Goal: Task Accomplishment & Management: Manage account settings

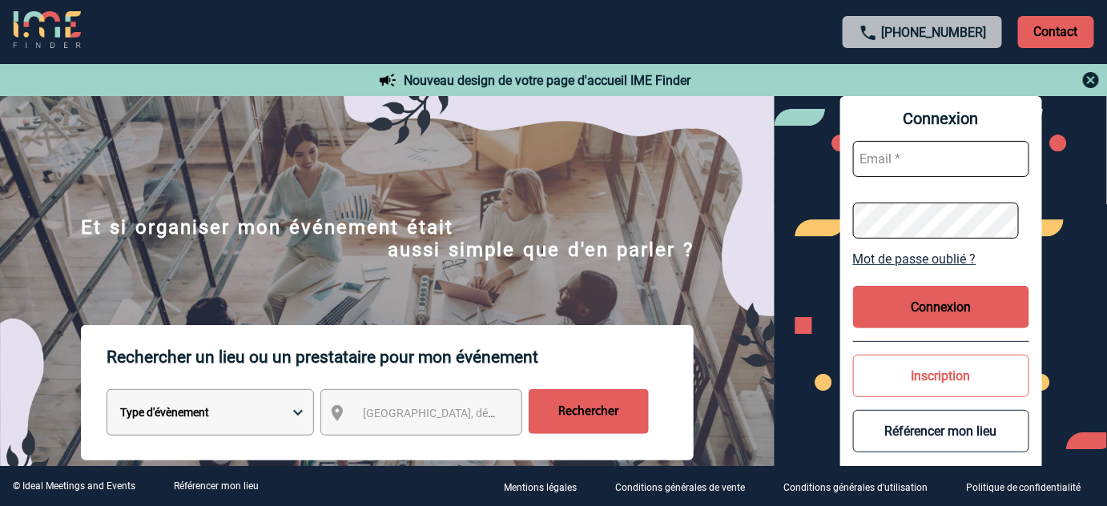
type input "tthiam@ime-groupe.com"
click at [901, 303] on button "Connexion" at bounding box center [941, 307] width 176 height 42
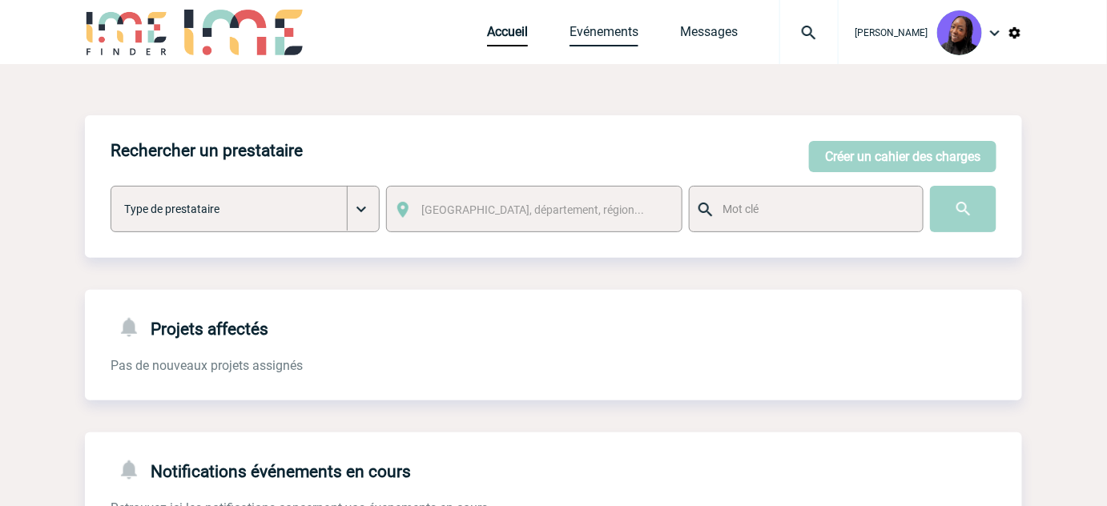
click at [618, 27] on link "Evénements" at bounding box center [604, 35] width 69 height 22
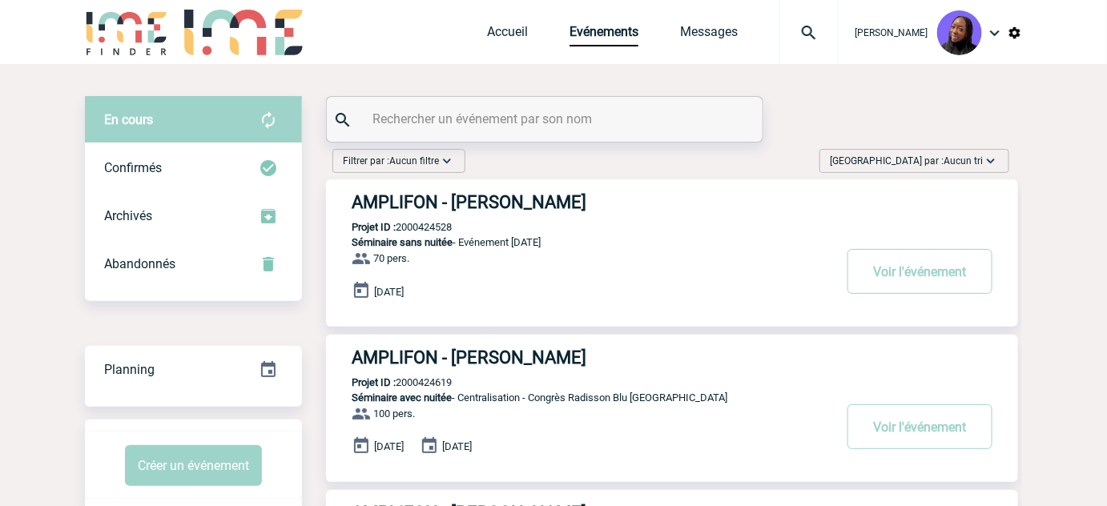
click at [459, 121] on input "text" at bounding box center [547, 118] width 357 height 23
paste input "2000423664"
type input "2000423664"
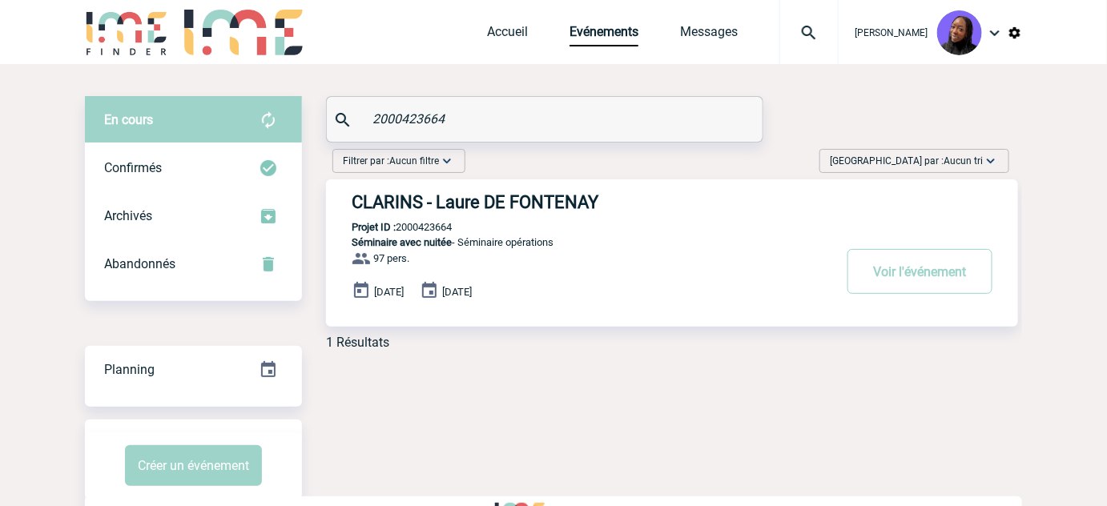
click at [568, 200] on h3 "CLARINS - Laure DE FONTENAY" at bounding box center [592, 202] width 481 height 20
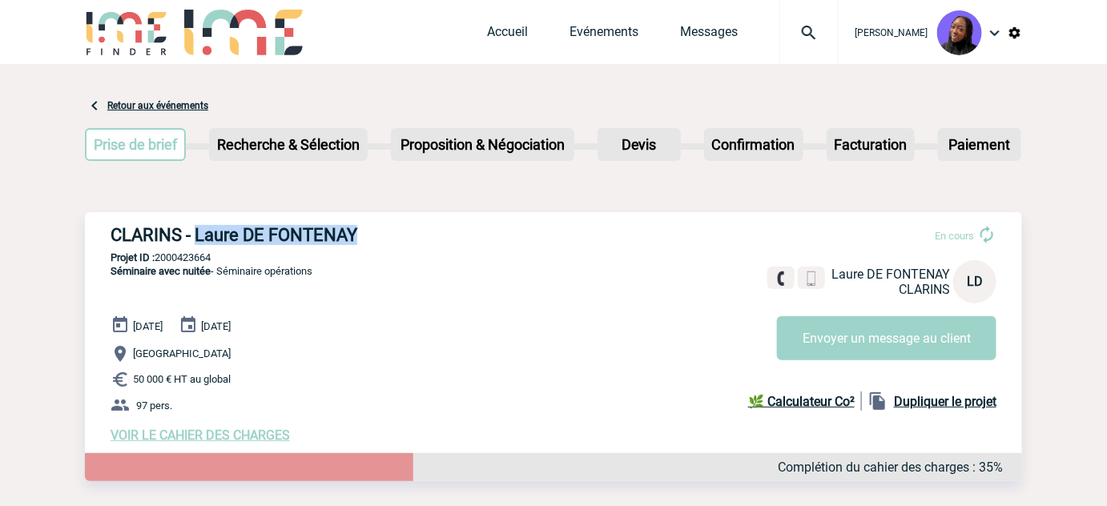
drag, startPoint x: 358, startPoint y: 239, endPoint x: 195, endPoint y: 233, distance: 163.5
click at [195, 233] on h3 "CLARINS - Laure DE FONTENAY" at bounding box center [351, 235] width 481 height 20
copy h3 "Laure DE FONTENAY"
click at [523, 26] on link "Accueil" at bounding box center [507, 35] width 41 height 22
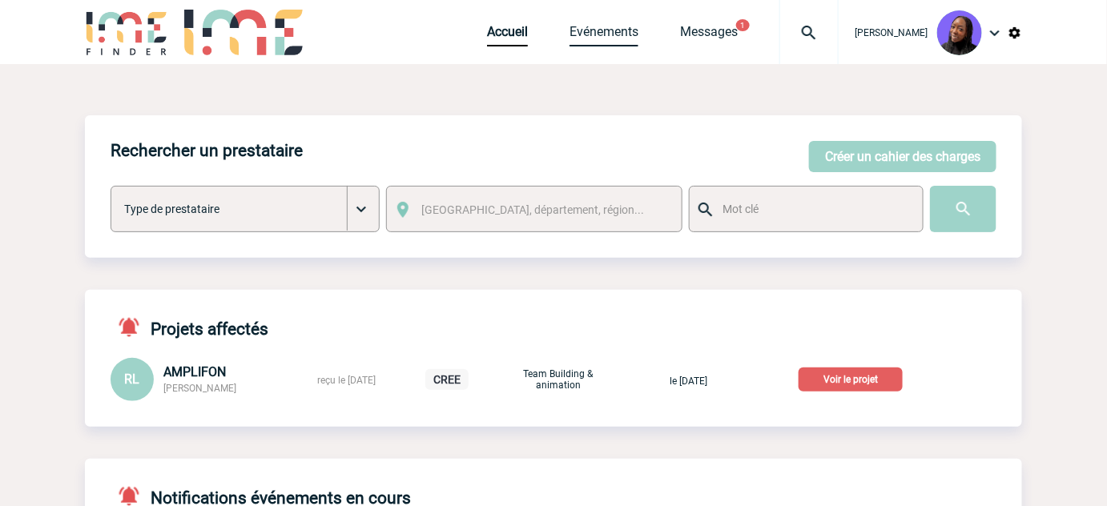
click at [578, 27] on link "Evénements" at bounding box center [604, 35] width 69 height 22
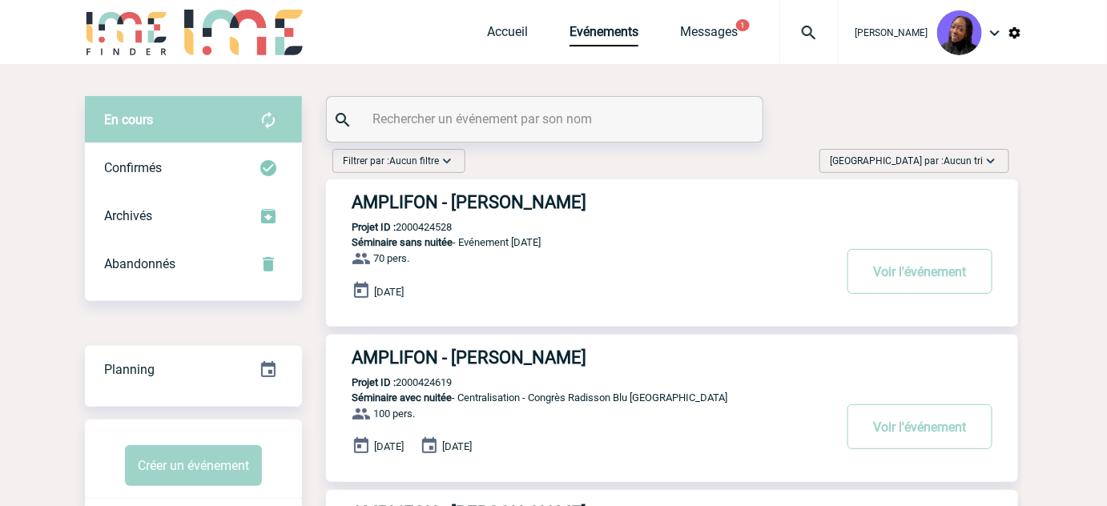
click at [477, 118] on input "text" at bounding box center [547, 118] width 357 height 23
paste input "2000425129"
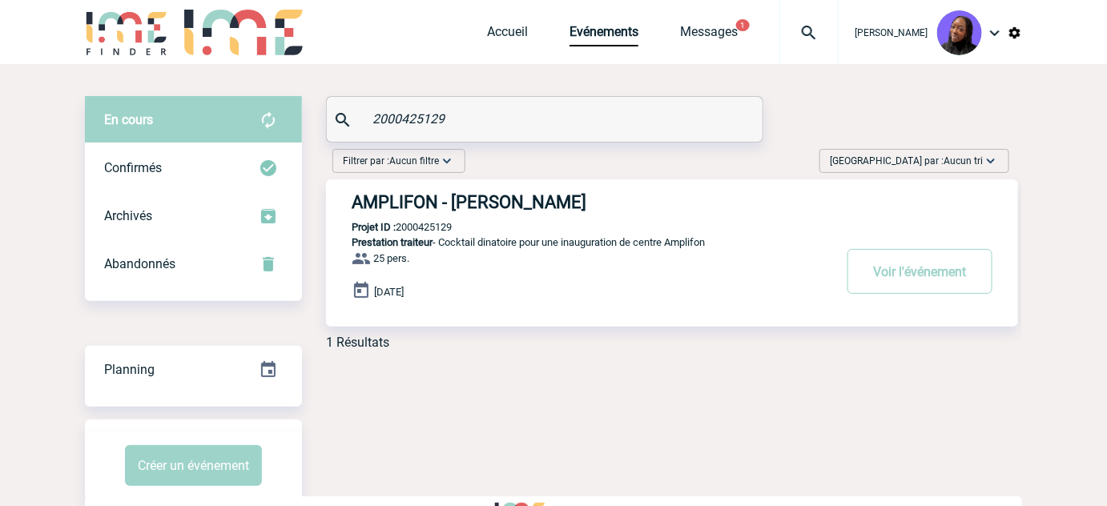
type input "2000425129"
click at [509, 208] on h3 "AMPLIFON - Pauline VALET" at bounding box center [592, 202] width 481 height 20
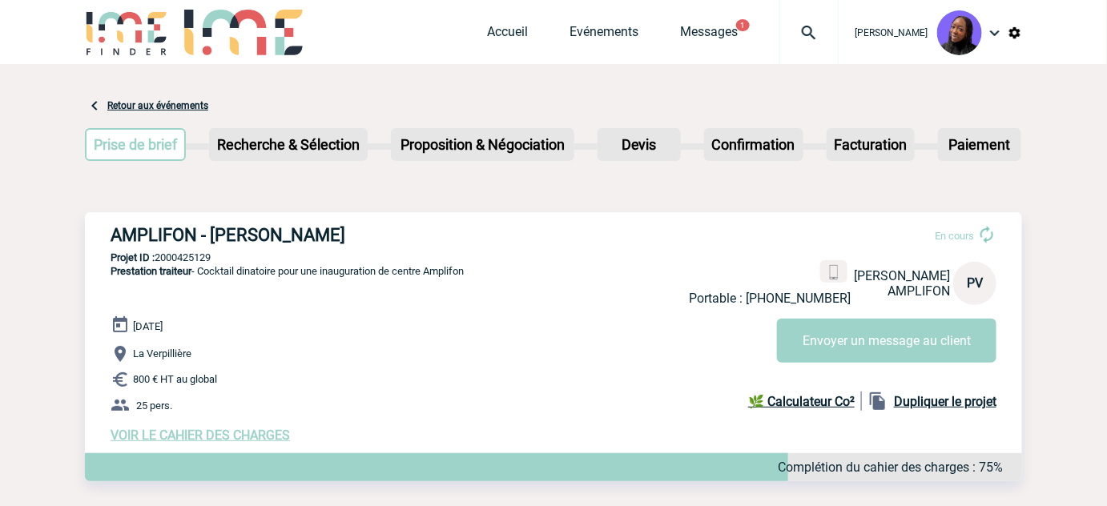
click at [244, 439] on span "VOIR LE CAHIER DES CHARGES" at bounding box center [200, 435] width 179 height 15
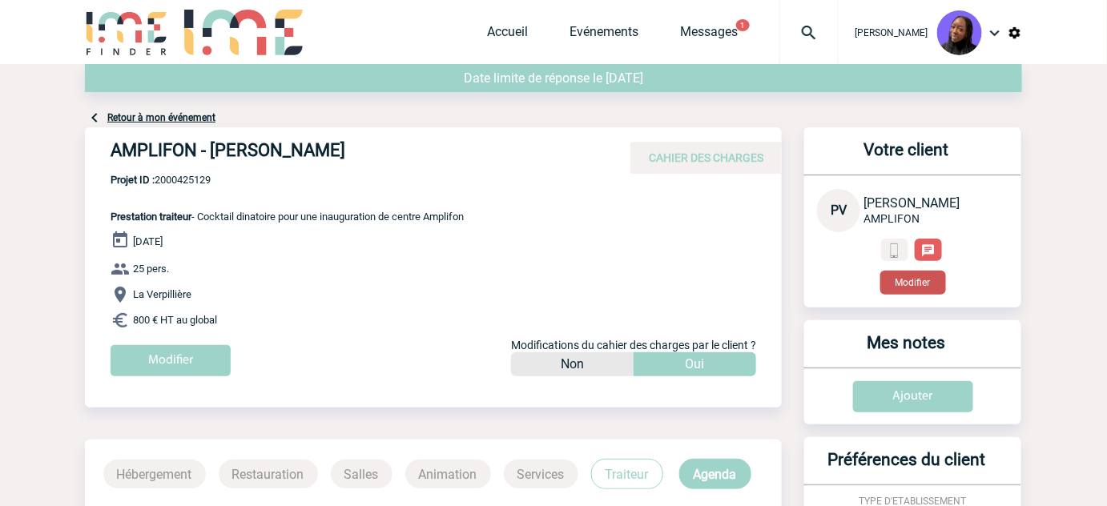
click at [923, 281] on button "Modifier" at bounding box center [914, 283] width 66 height 24
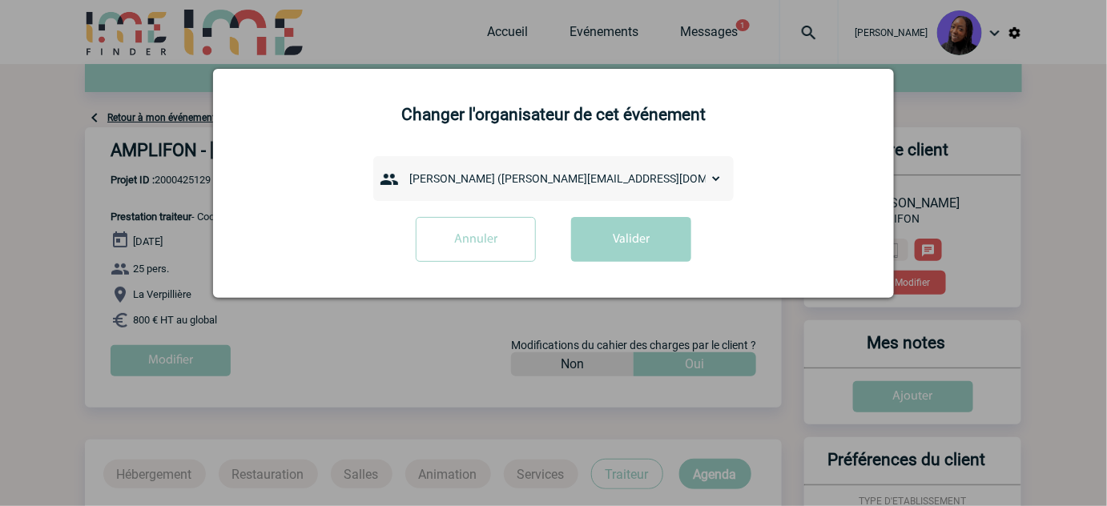
click at [712, 169] on select "[PERSON_NAME] ([EMAIL_ADDRESS][DOMAIN_NAME]) Admin 2208 ([EMAIL_ADDRESS][DOMAIN…" at bounding box center [562, 178] width 320 height 22
click at [764, 157] on form "[PERSON_NAME] ([EMAIL_ADDRESS][DOMAIN_NAME]) Admin 2208 ([EMAIL_ADDRESS][DOMAIN…" at bounding box center [553, 215] width 641 height 118
click at [666, 177] on select "[PERSON_NAME] ([EMAIL_ADDRESS][DOMAIN_NAME]) Admin 2208 ([EMAIL_ADDRESS][DOMAIN…" at bounding box center [562, 178] width 320 height 22
click at [965, 99] on div at bounding box center [553, 253] width 1107 height 506
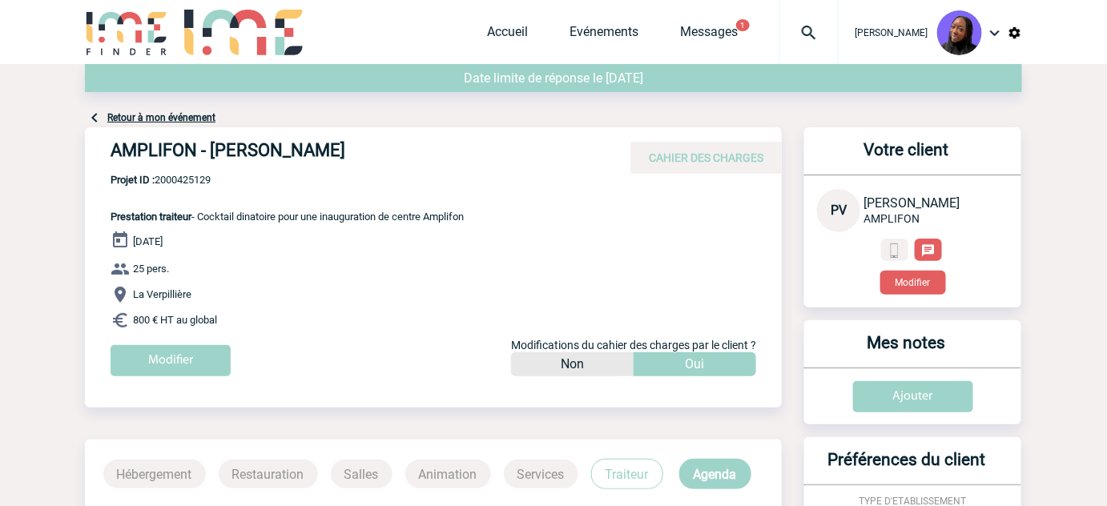
click at [441, 189] on p "Projet ID : 2000425129 Prestation traiteur - Cocktail dinatoire pour une inaugu…" at bounding box center [274, 198] width 379 height 49
click at [53, 288] on body "[PERSON_NAME] Accueil Evénements 1" at bounding box center [553, 460] width 1107 height 921
